Goal: Communication & Community: Connect with others

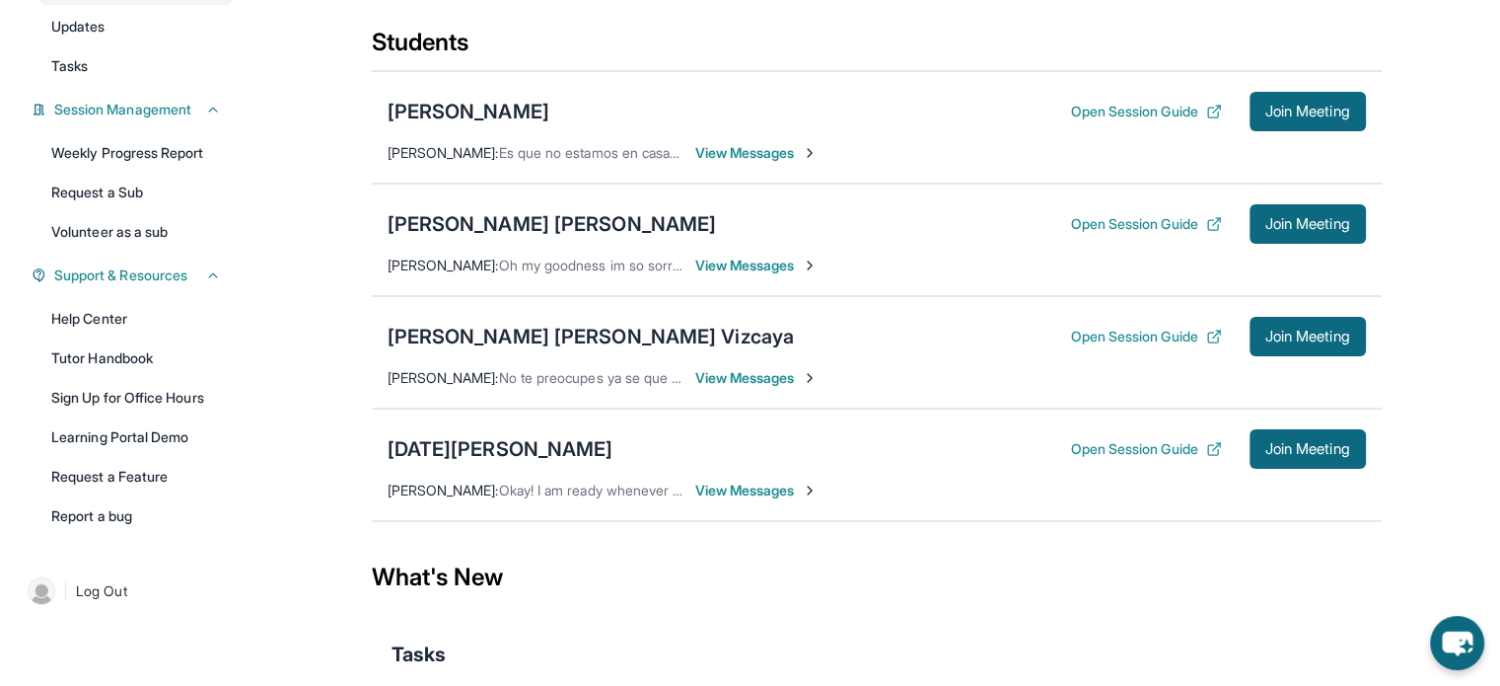
scroll to position [243, 0]
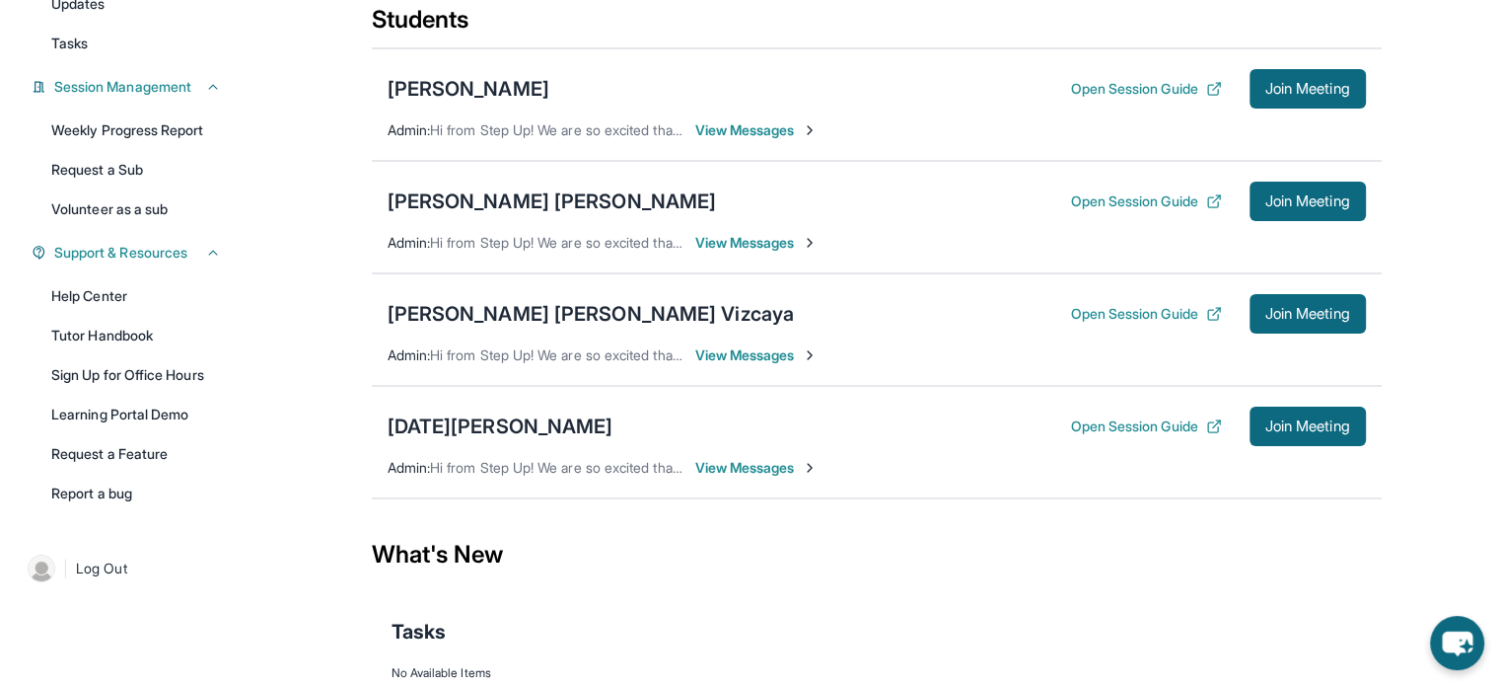
click at [756, 365] on span "View Messages" at bounding box center [756, 355] width 123 height 20
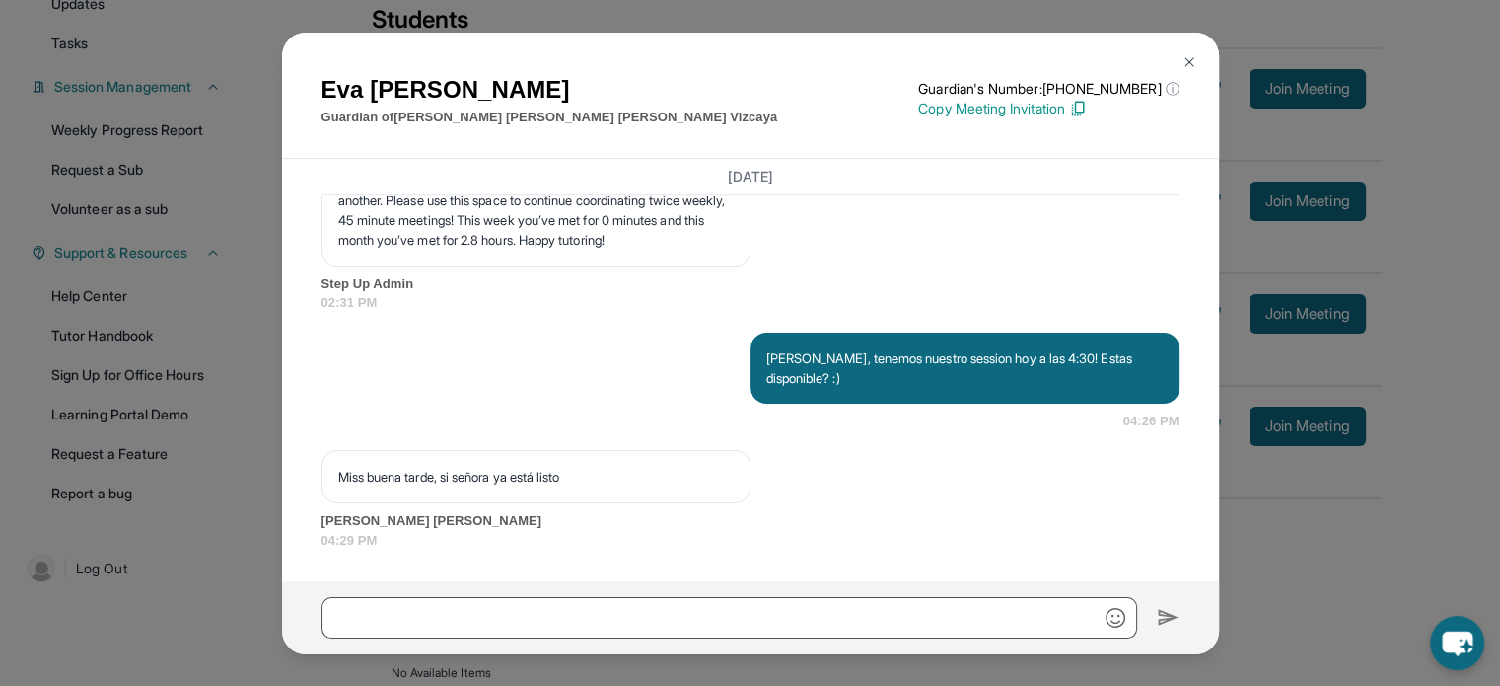
scroll to position [9502, 0]
click at [1191, 57] on img at bounding box center [1190, 62] width 16 height 16
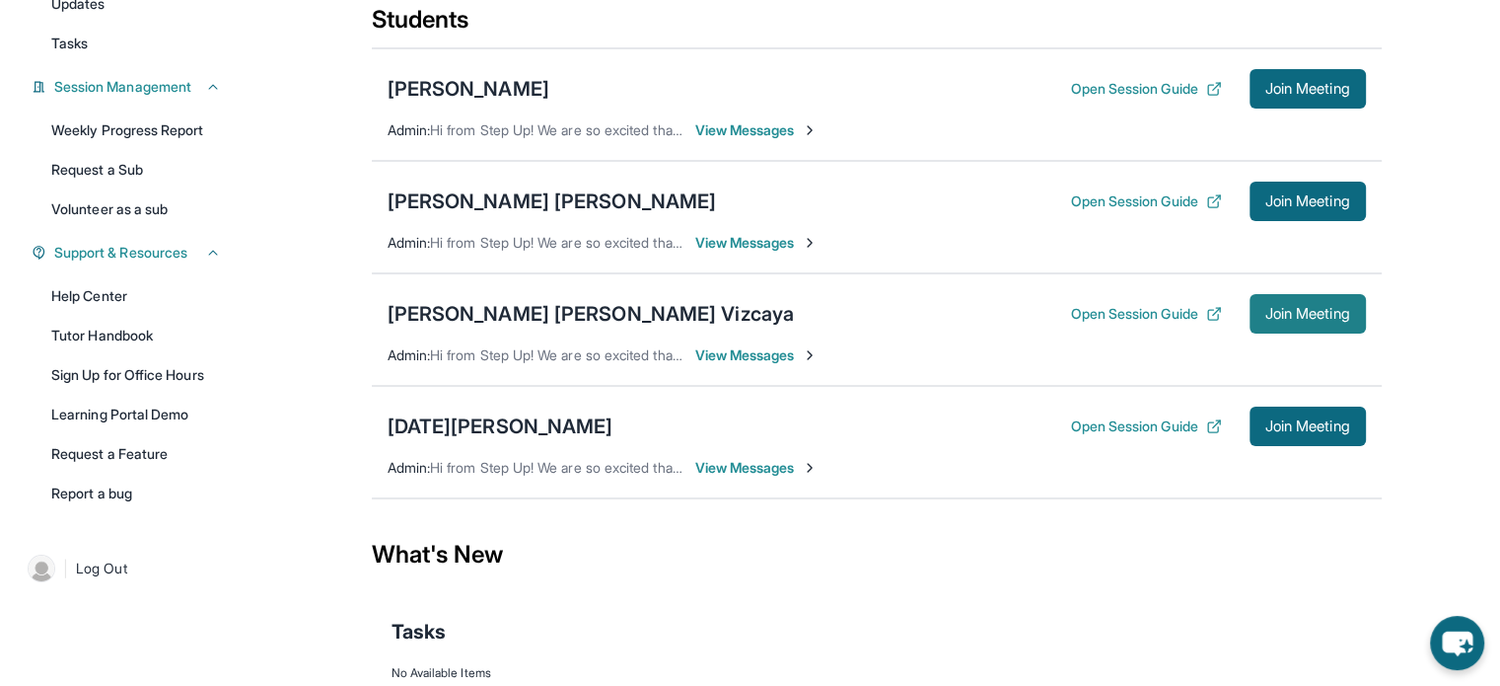
click at [1328, 320] on span "Join Meeting" at bounding box center [1308, 314] width 85 height 12
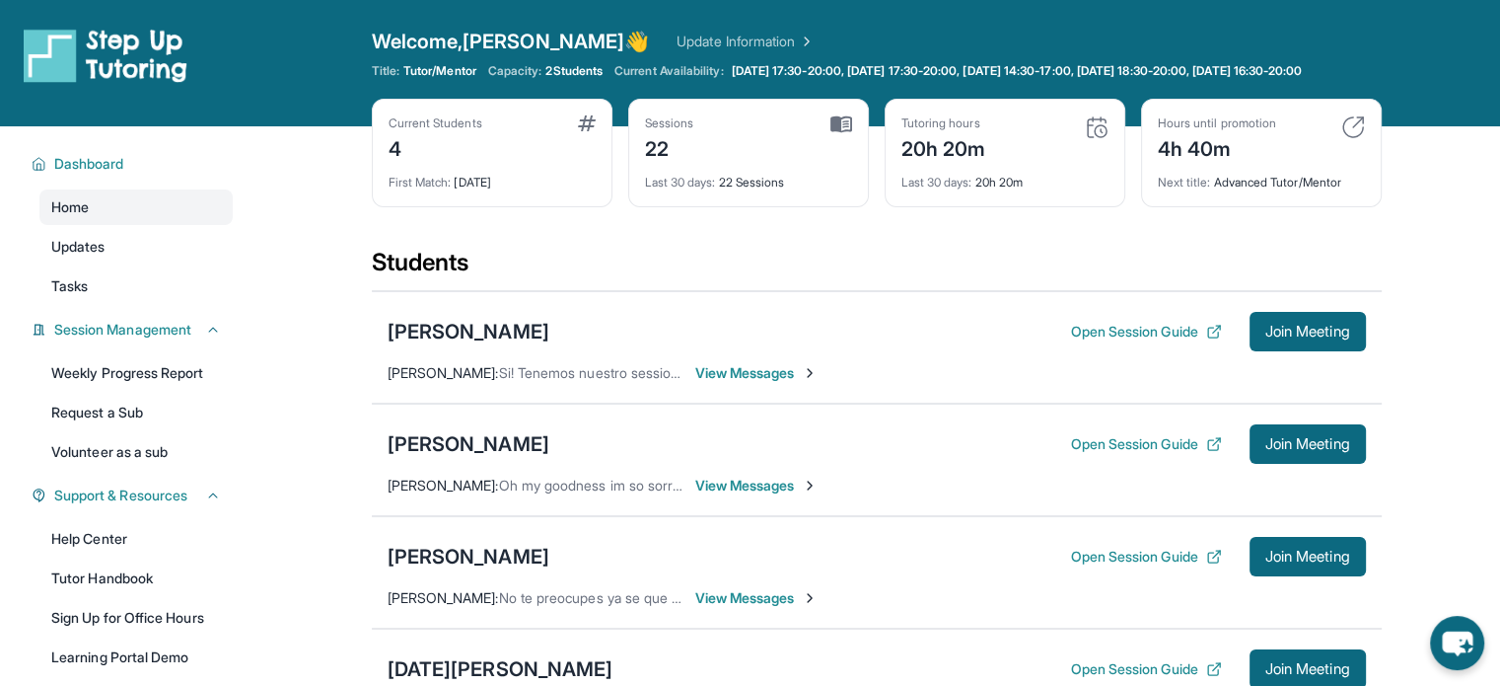
scroll to position [223, 0]
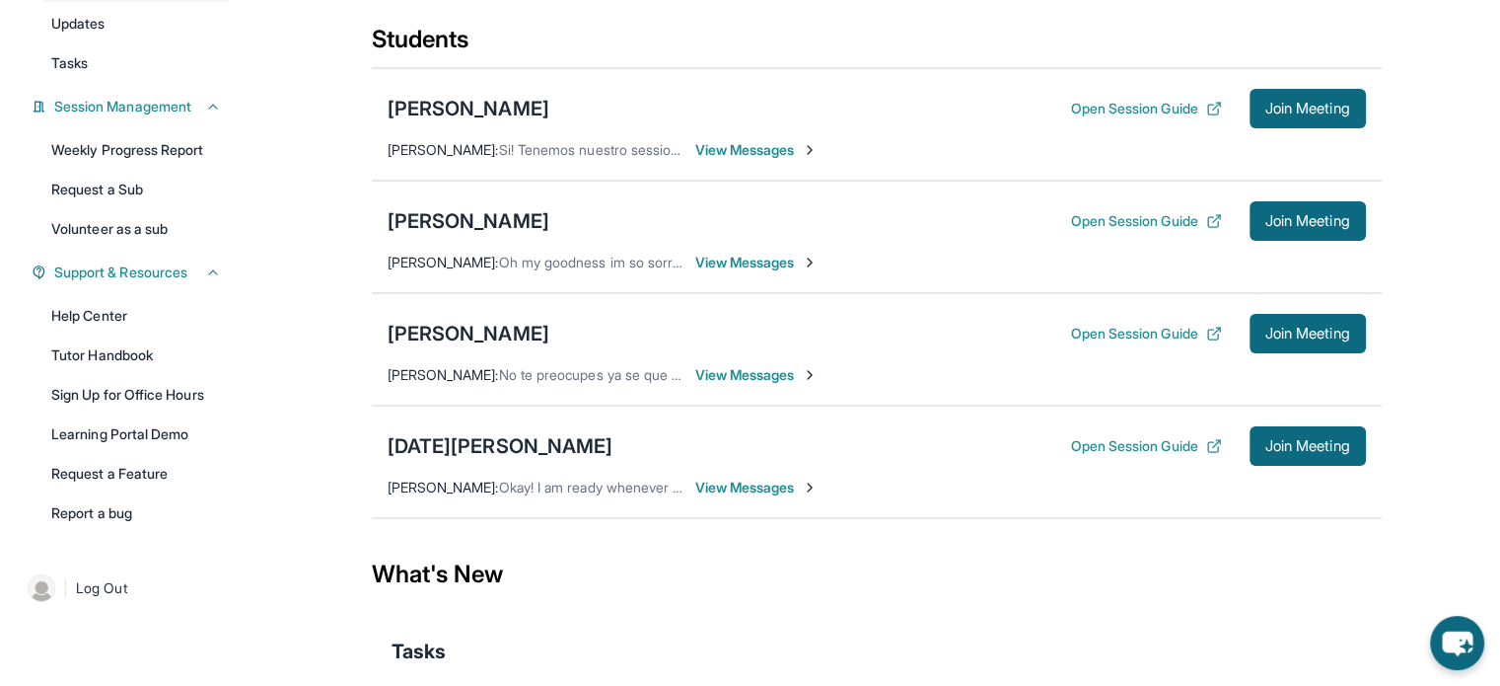
click at [764, 384] on span "View Messages" at bounding box center [756, 375] width 123 height 20
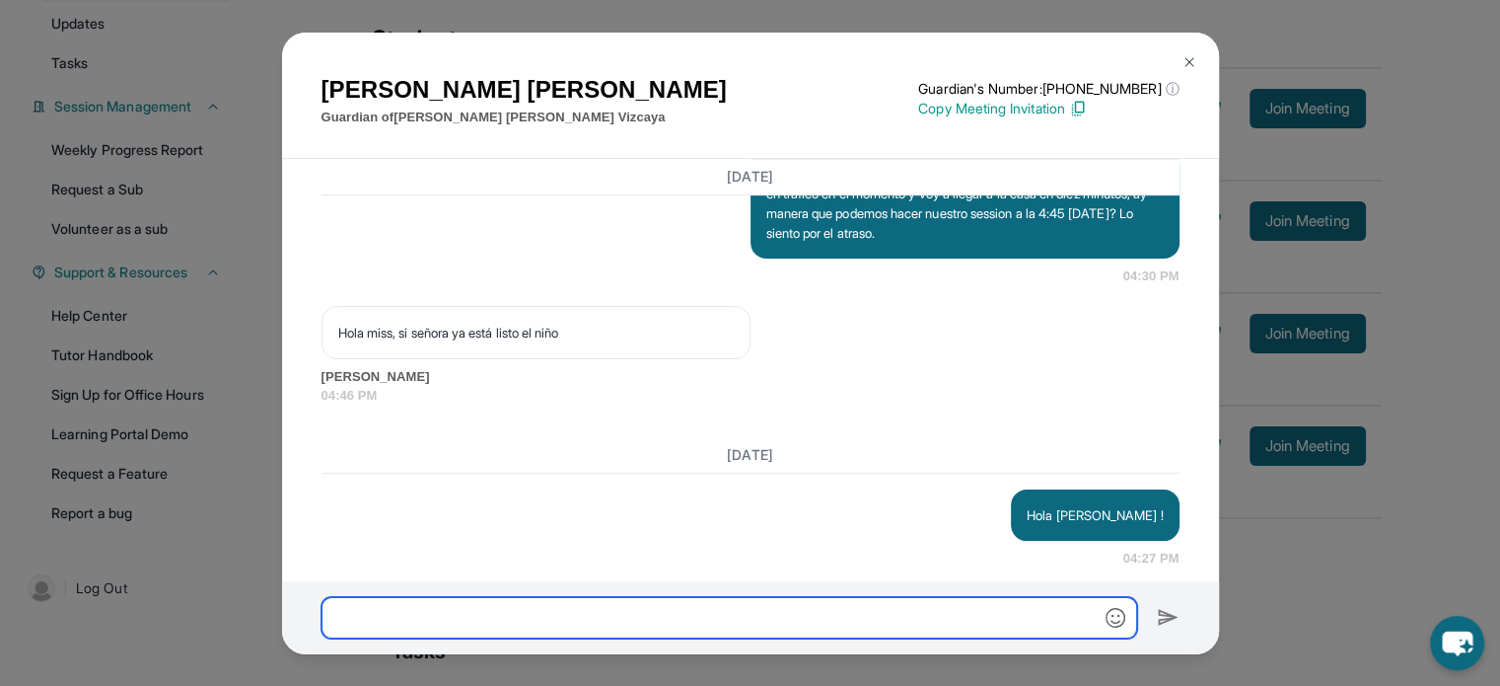
click at [546, 603] on input "text" at bounding box center [730, 617] width 816 height 41
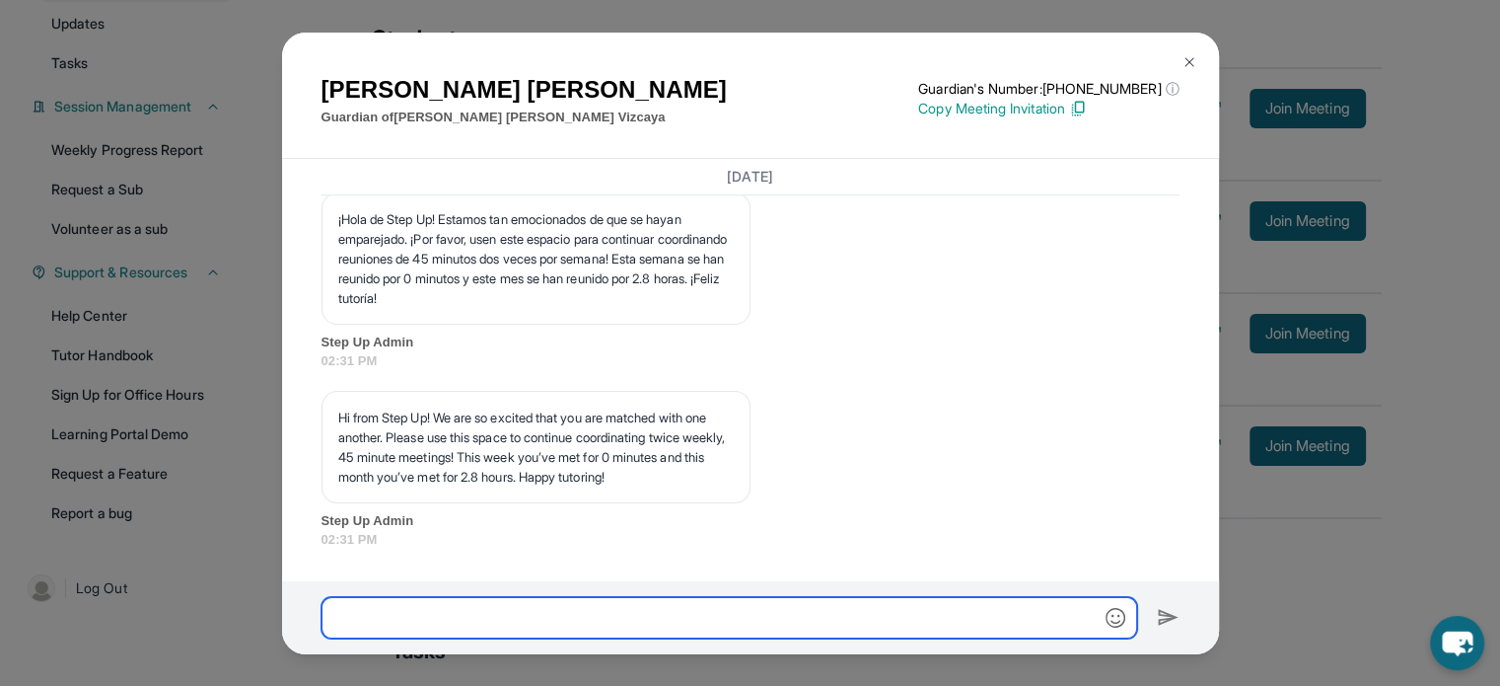
scroll to position [9265, 0]
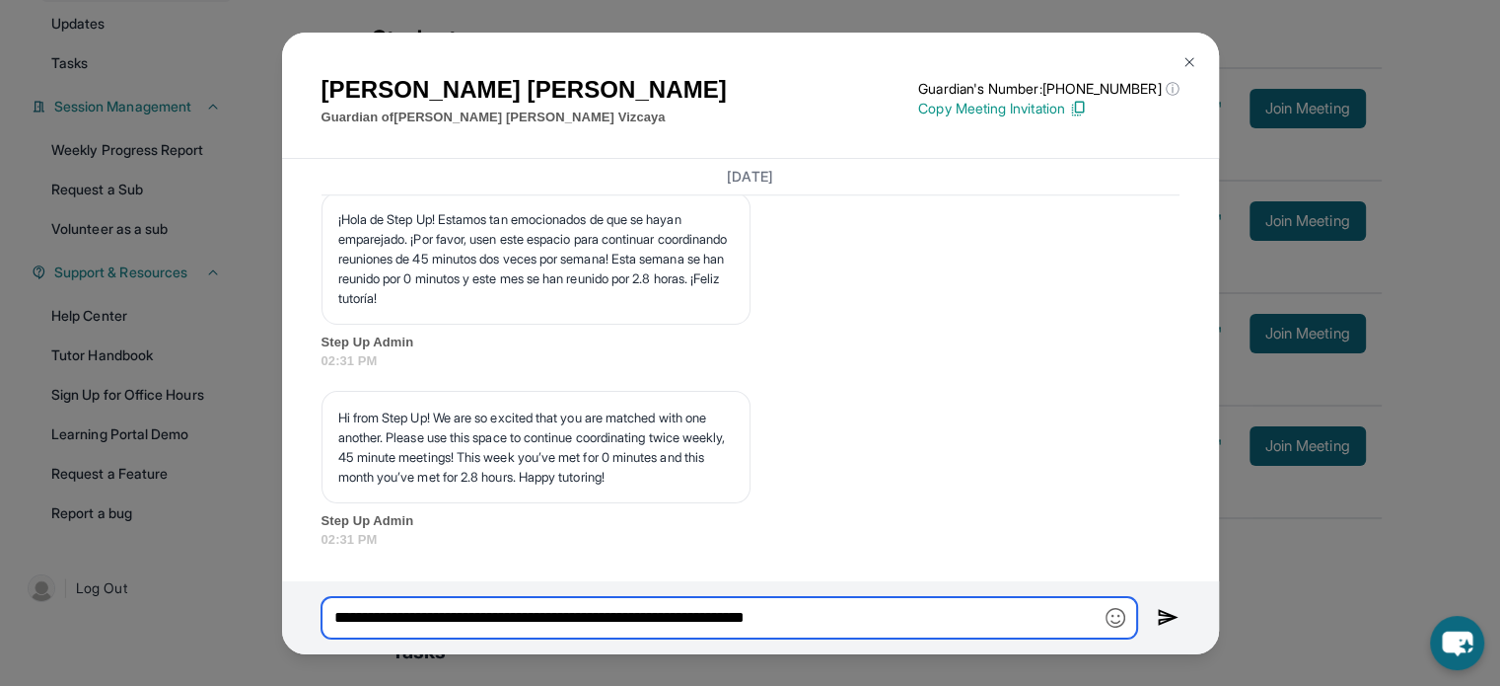
type input "**********"
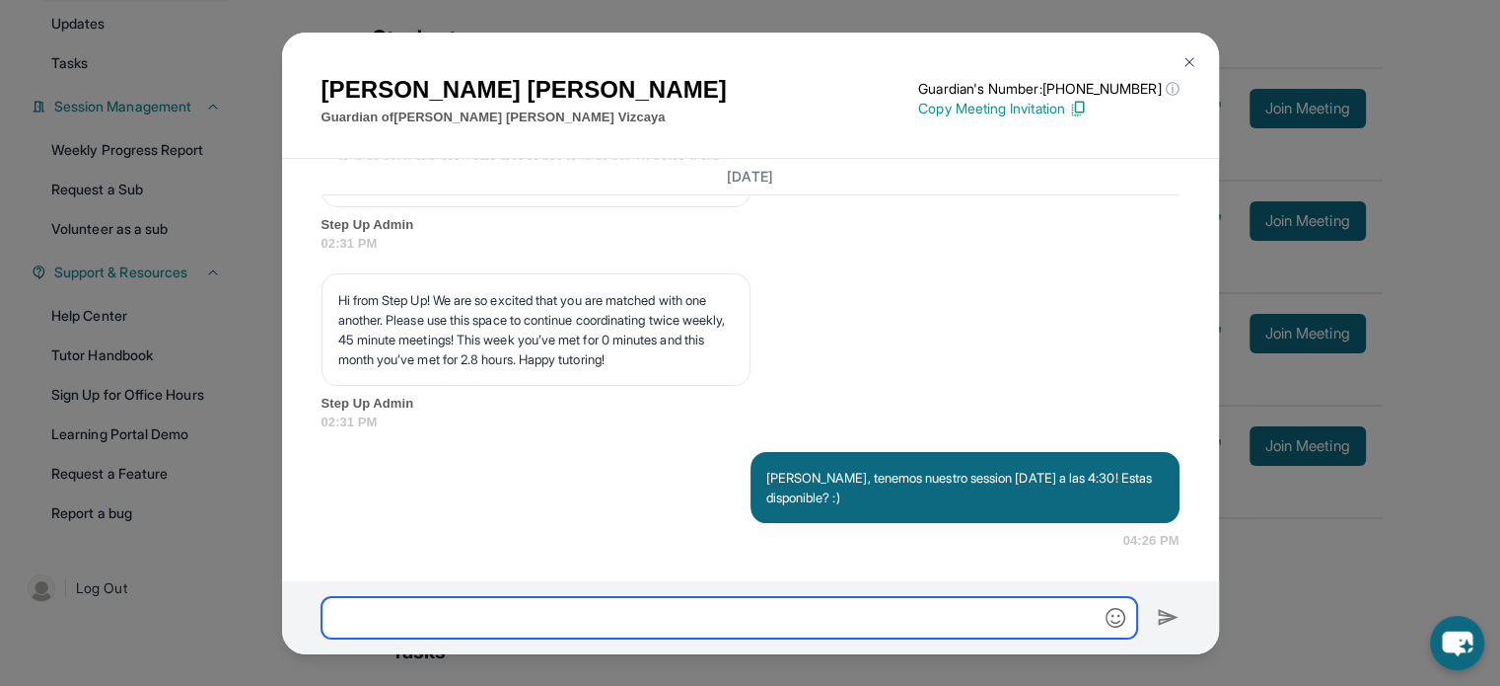
scroll to position [9383, 0]
